Goal: Contribute content: Add original content to the website for others to see

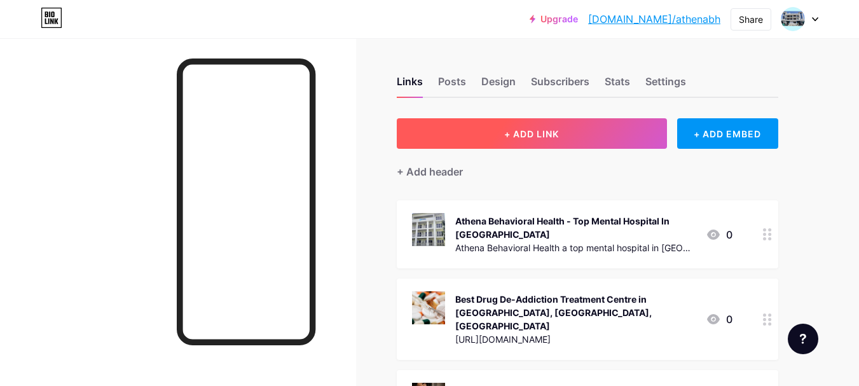
click at [520, 135] on span "+ ADD LINK" at bounding box center [531, 133] width 55 height 11
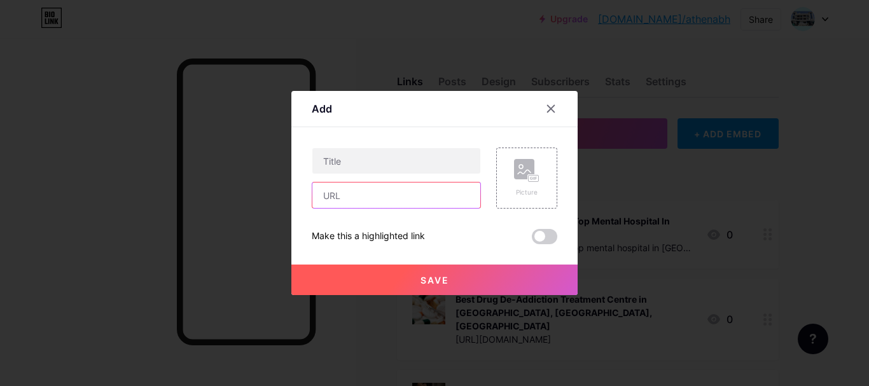
click at [380, 191] on input "text" at bounding box center [396, 194] width 168 height 25
paste input "[URL][DOMAIN_NAME]"
type input "[URL][DOMAIN_NAME]"
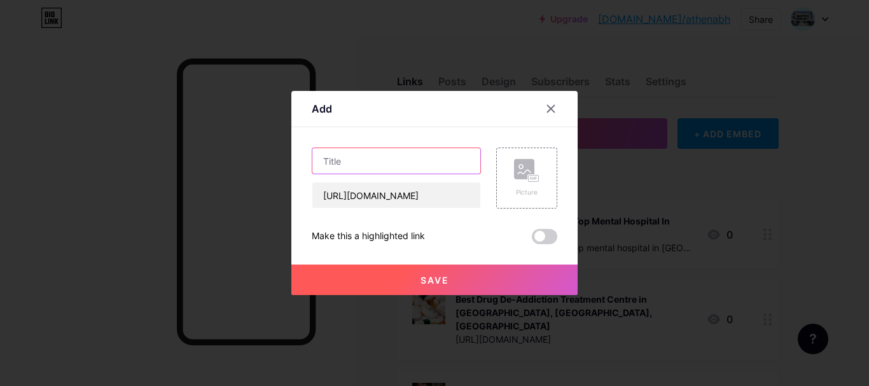
scroll to position [0, 0]
click at [398, 159] on input "text" at bounding box center [396, 160] width 168 height 25
click at [370, 167] on input "text" at bounding box center [396, 160] width 168 height 25
paste input "Best Drug De-Addiction Centre in [GEOGRAPHIC_DATA], [GEOGRAPHIC_DATA]-[GEOGRAPH…"
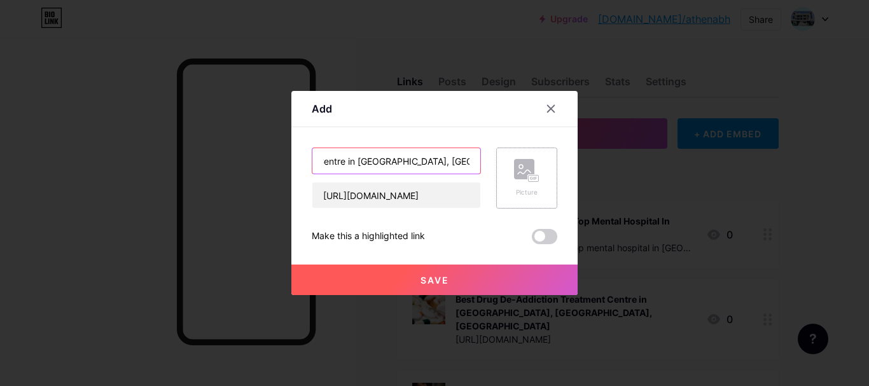
type input "Best Drug De-Addiction Centre in [GEOGRAPHIC_DATA], [GEOGRAPHIC_DATA]-[GEOGRAPH…"
click at [530, 177] on rect at bounding box center [533, 178] width 10 height 6
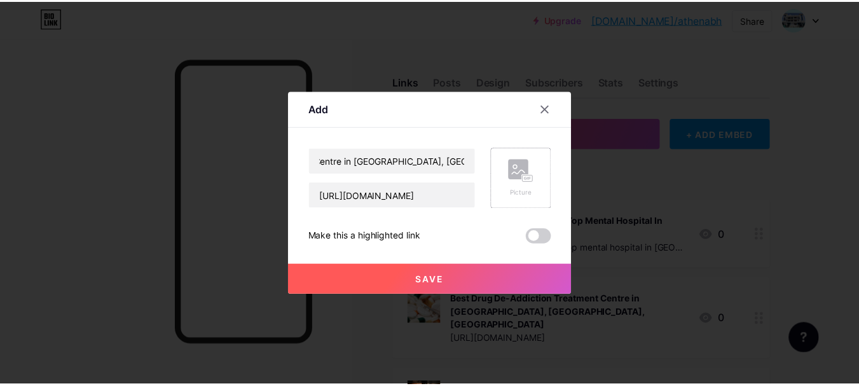
scroll to position [0, 0]
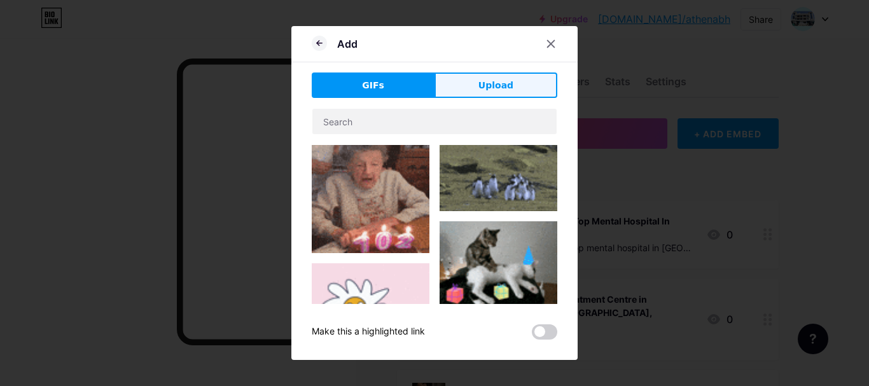
click at [466, 90] on button "Upload" at bounding box center [495, 84] width 123 height 25
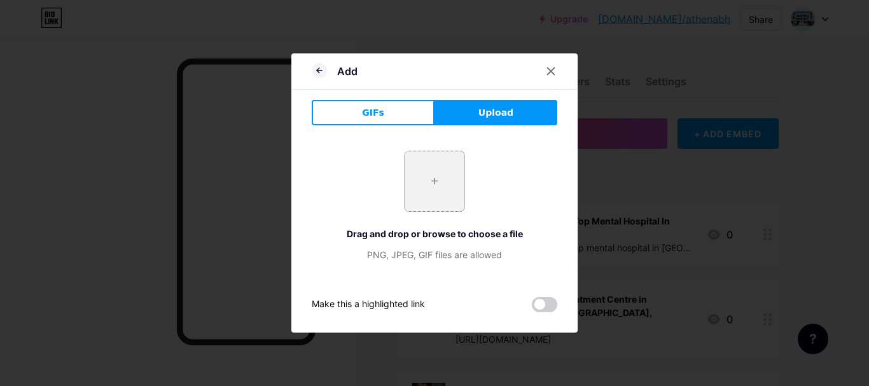
click at [436, 184] on input "file" at bounding box center [434, 181] width 60 height 60
type input "C:\fakepath\Drug-De-Addiction.jpg"
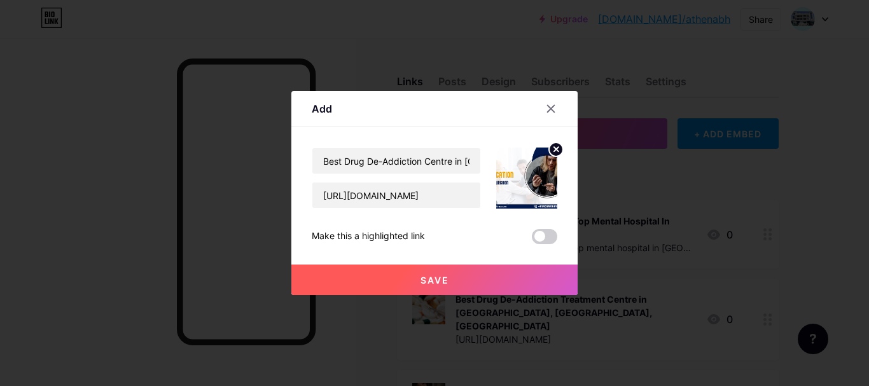
click at [457, 279] on button "Save" at bounding box center [434, 280] width 286 height 31
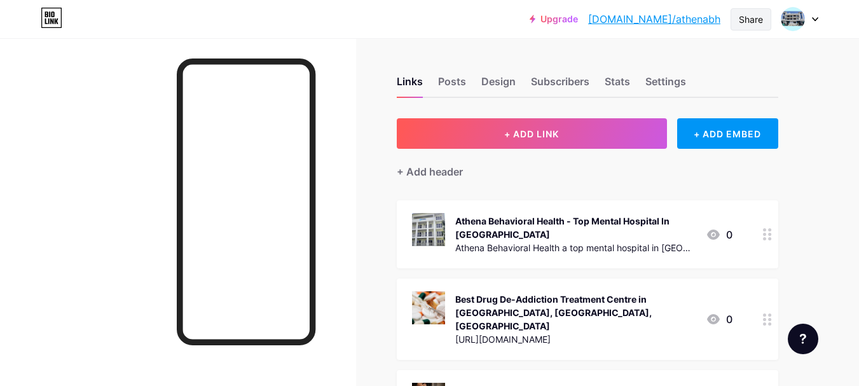
click at [753, 20] on div "Share" at bounding box center [751, 19] width 24 height 13
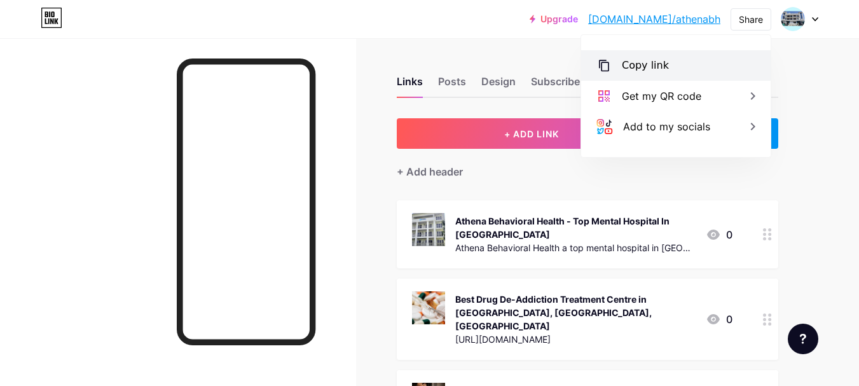
click at [713, 64] on div "Copy link" at bounding box center [675, 65] width 189 height 31
